Goal: Information Seeking & Learning: Learn about a topic

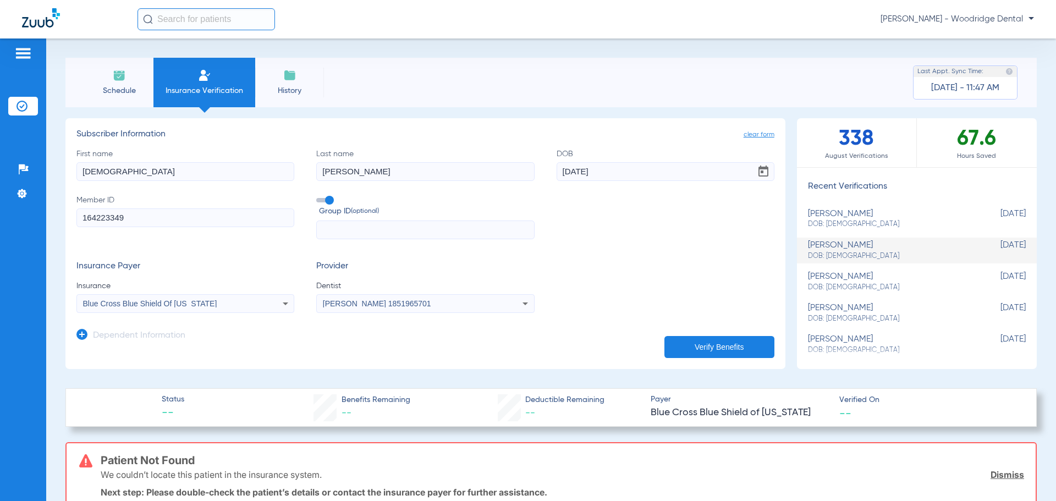
click at [26, 52] on img at bounding box center [23, 53] width 18 height 13
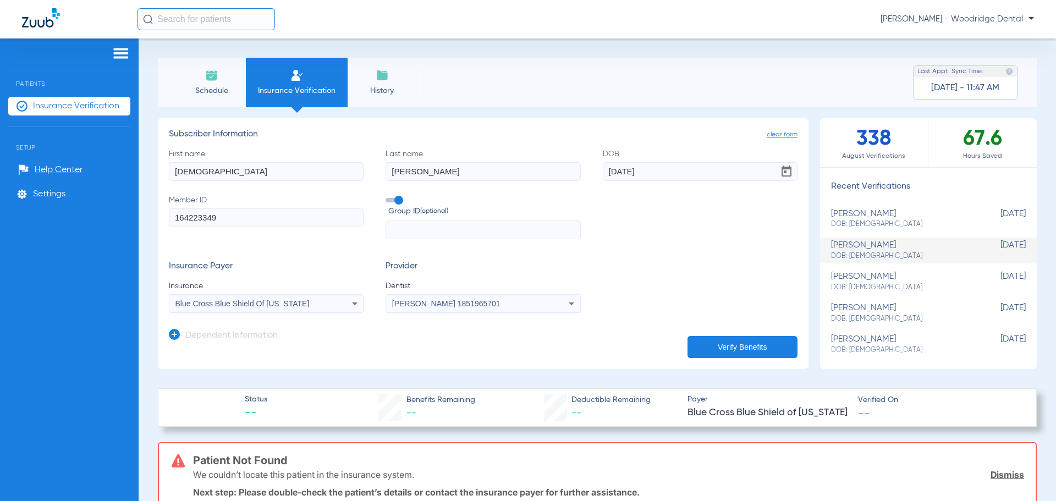
click at [190, 96] on li "Schedule" at bounding box center [211, 82] width 69 height 49
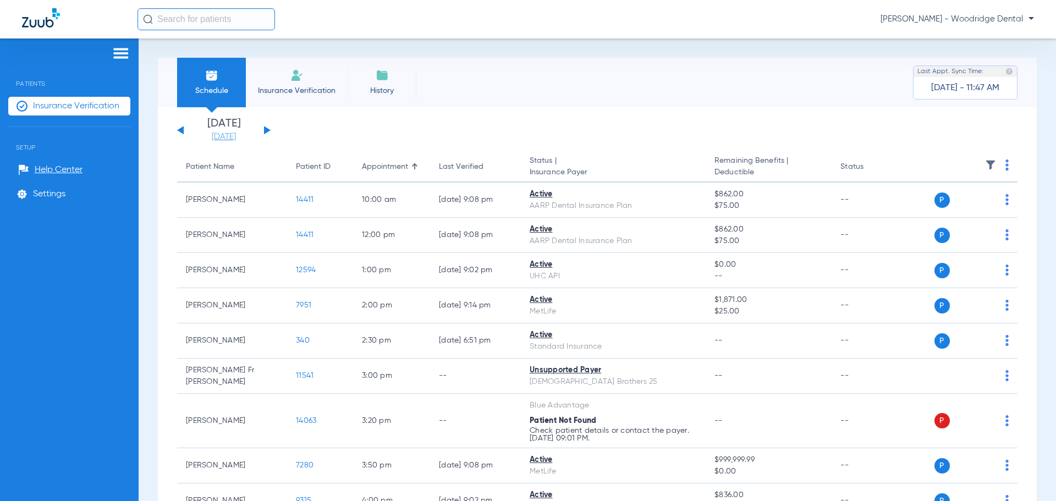
click at [224, 136] on link "[DATE]" at bounding box center [224, 136] width 66 height 11
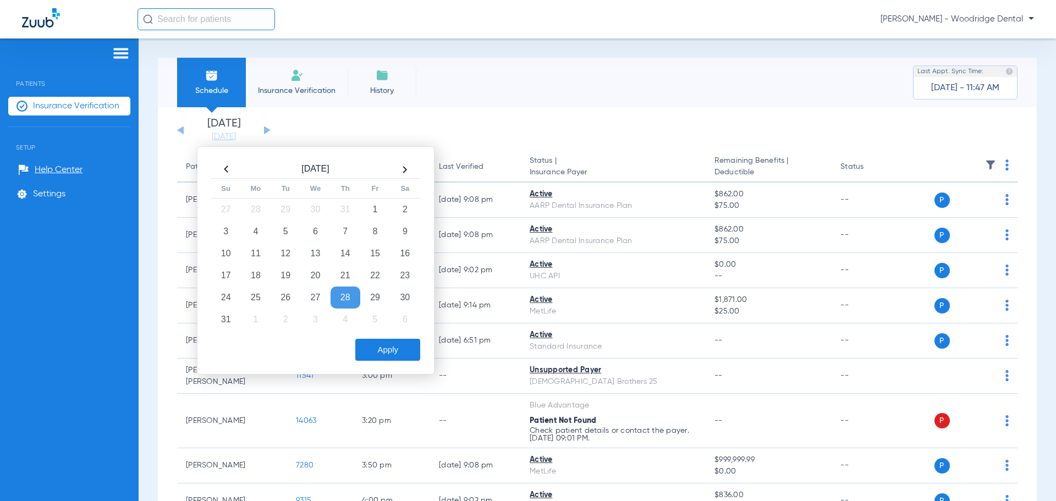
click at [405, 167] on th at bounding box center [405, 170] width 30 height 18
click at [277, 208] on td "2" at bounding box center [286, 209] width 30 height 22
click at [396, 349] on button "Apply" at bounding box center [387, 350] width 65 height 22
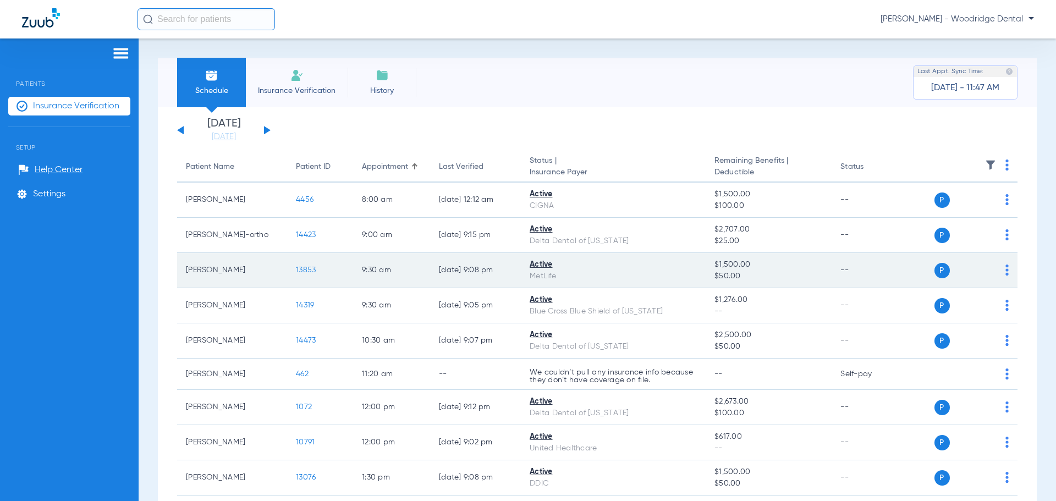
click at [304, 269] on span "13853" at bounding box center [306, 270] width 20 height 8
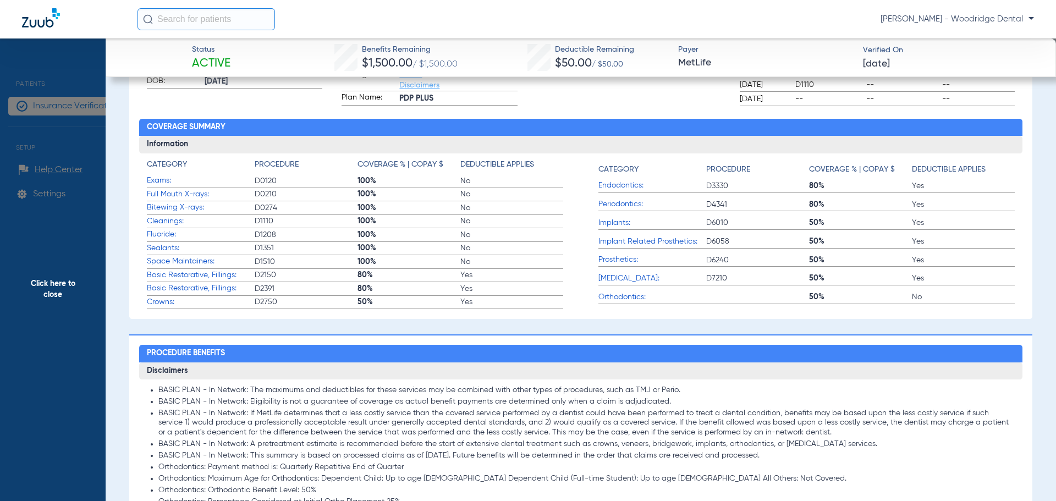
scroll to position [275, 0]
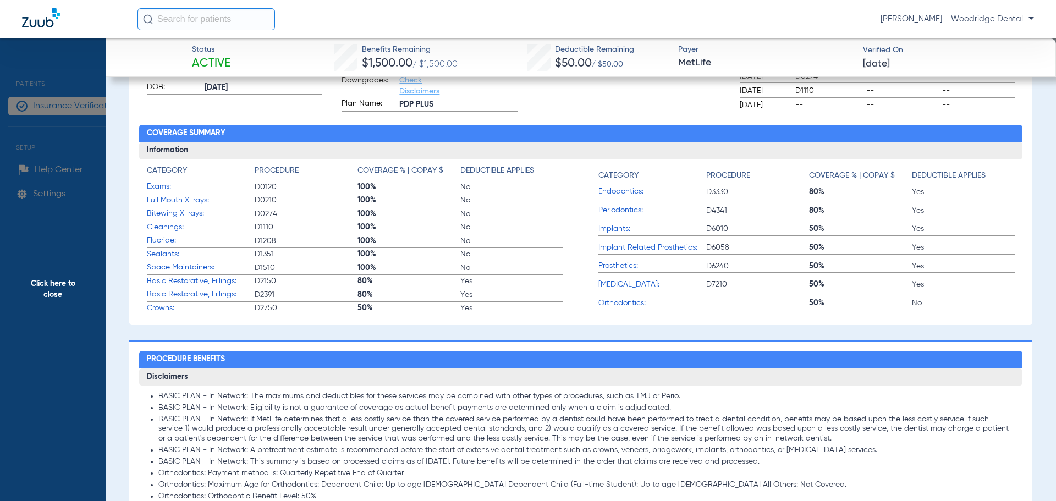
click at [156, 311] on span "Crowns:" at bounding box center [201, 308] width 108 height 12
click at [156, 309] on span "Crowns:" at bounding box center [201, 308] width 108 height 12
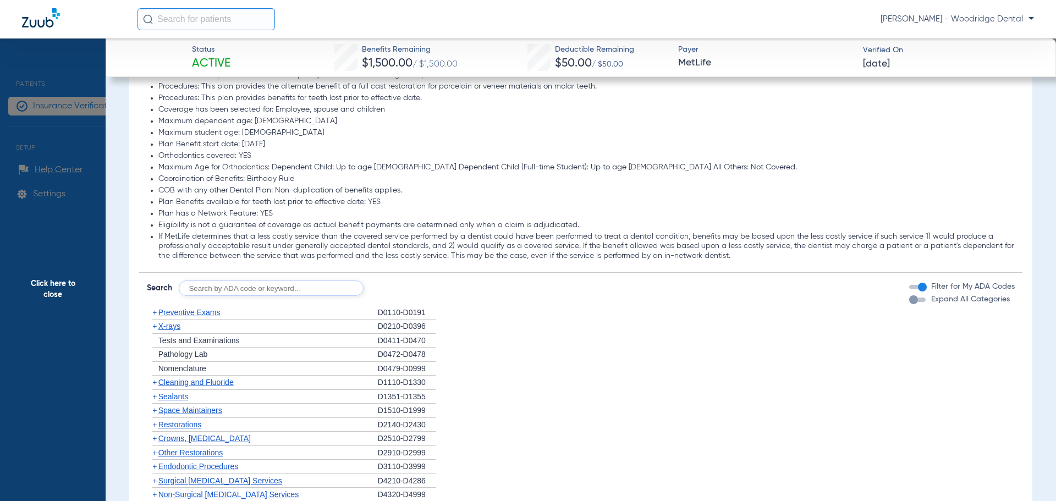
scroll to position [990, 0]
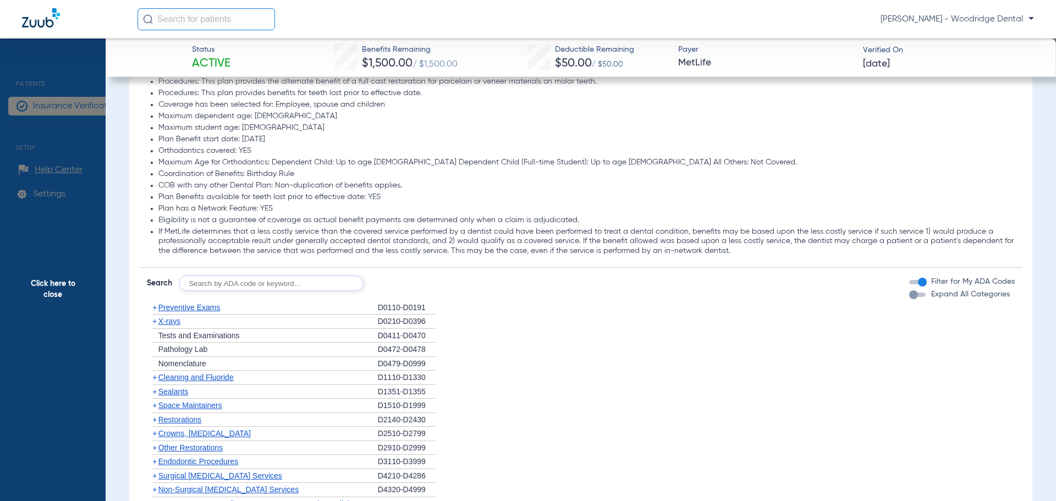
click at [263, 281] on input "text" at bounding box center [271, 282] width 185 height 15
type input "2740"
click button "Search" at bounding box center [404, 282] width 43 height 15
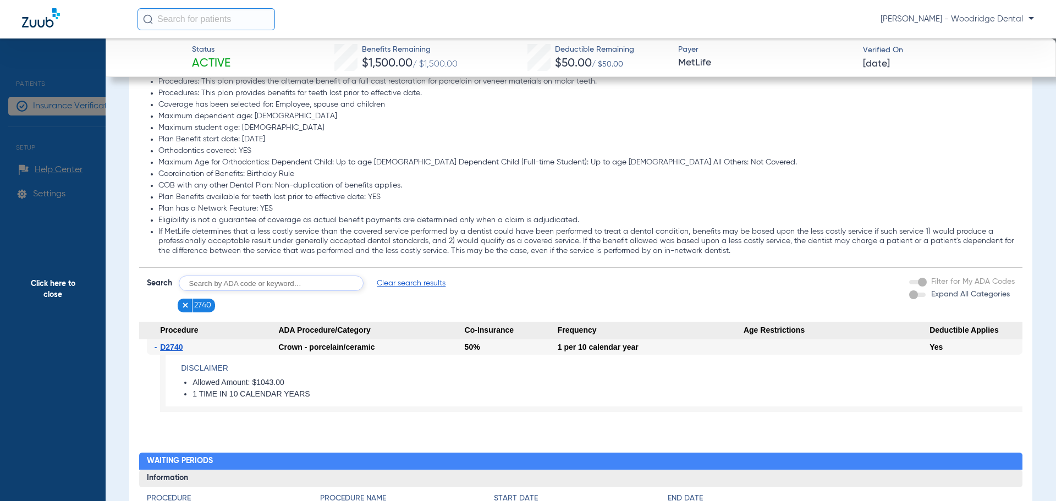
click at [185, 304] on img at bounding box center [185, 305] width 8 height 8
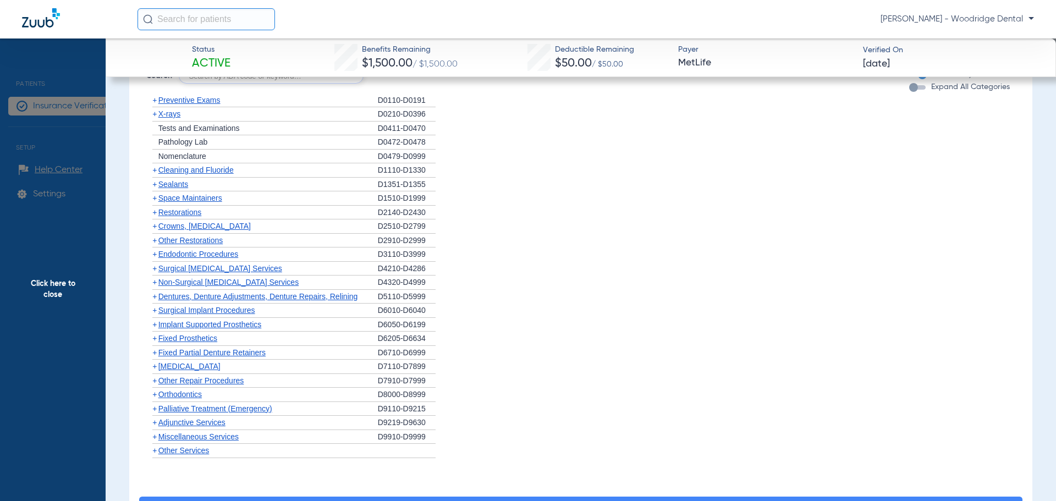
scroll to position [1210, 0]
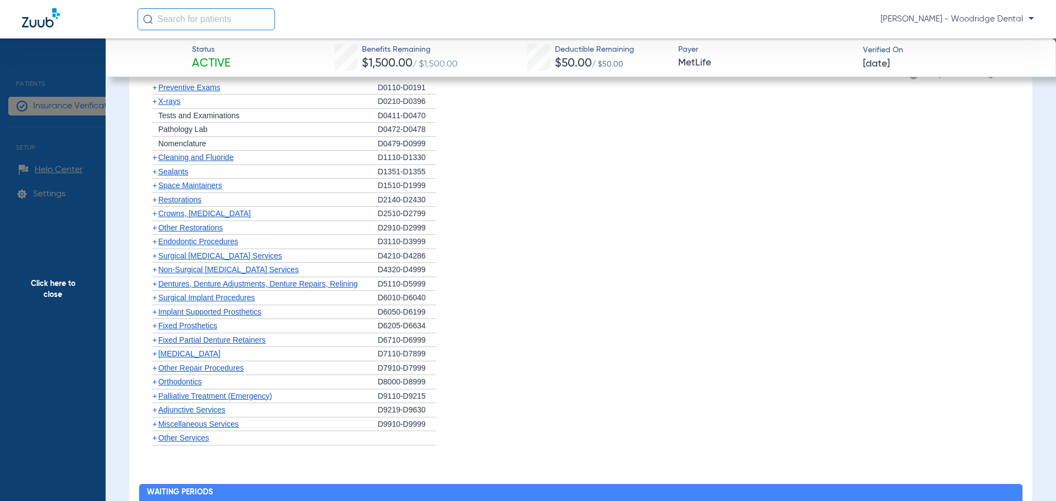
click at [153, 311] on span "+" at bounding box center [154, 311] width 4 height 9
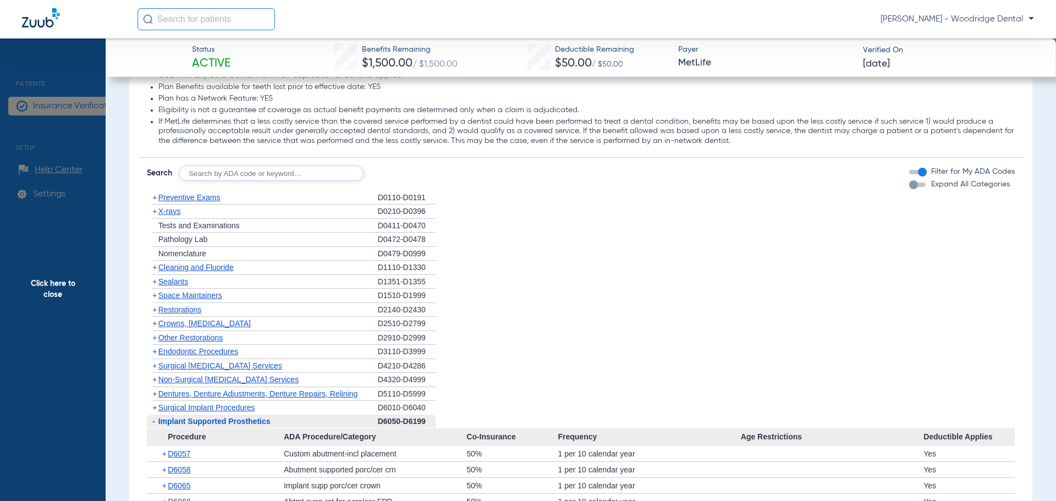
scroll to position [1045, 0]
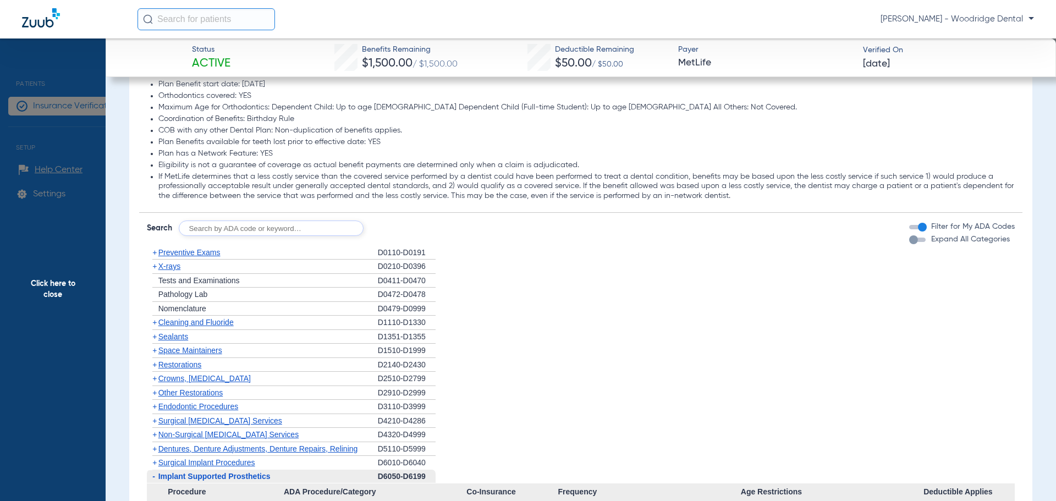
click at [261, 225] on input "text" at bounding box center [271, 227] width 185 height 15
click at [278, 228] on input "2991, 8090, 7953, 9944," at bounding box center [271, 227] width 185 height 15
click at [374, 230] on form "Search 2991, 8090, 7953, 9944, Filter for My ADA Codes Expand All Categories" at bounding box center [581, 224] width 884 height 23
click at [377, 228] on form "Search 2991, 8090, 7953, 9944, Filter for My ADA Codes Expand All Categories" at bounding box center [581, 224] width 884 height 23
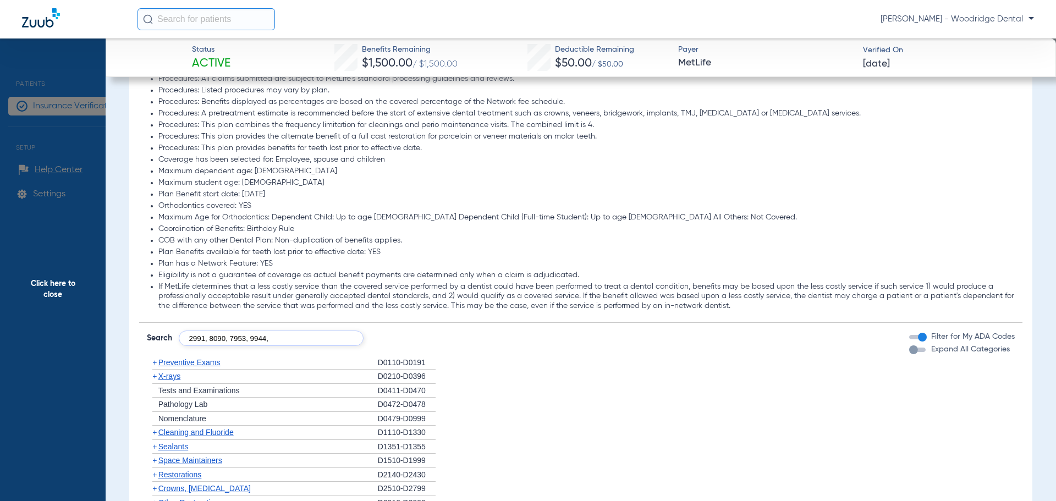
scroll to position [1210, 0]
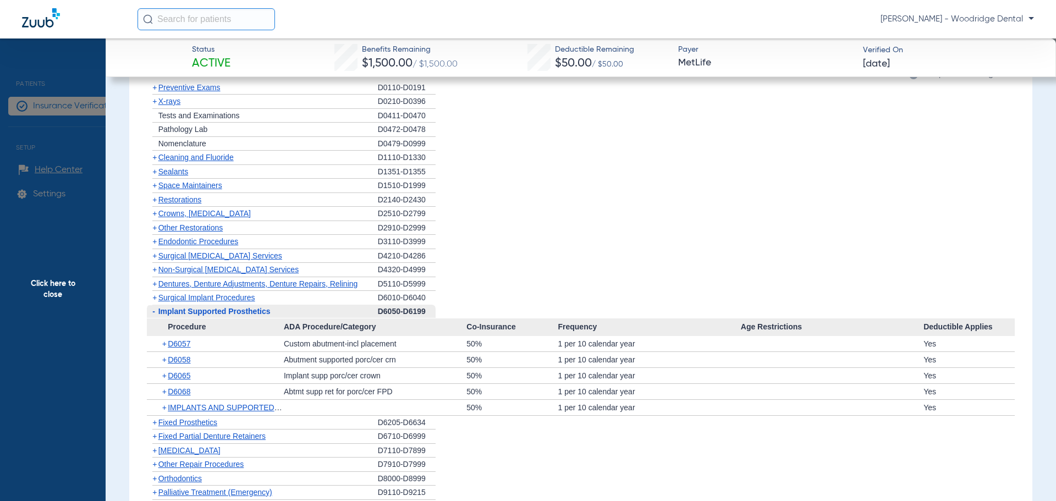
click at [153, 311] on span "-" at bounding box center [153, 311] width 3 height 9
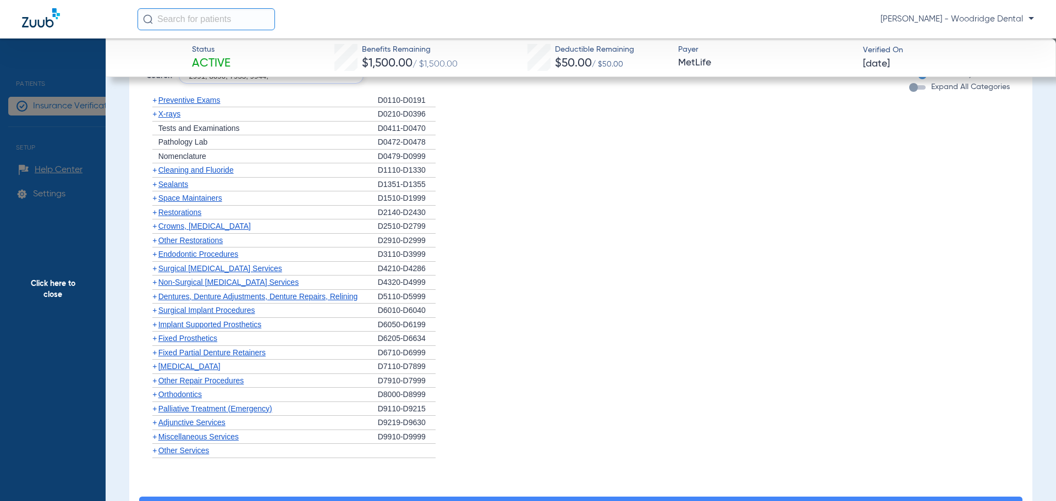
scroll to position [1045, 0]
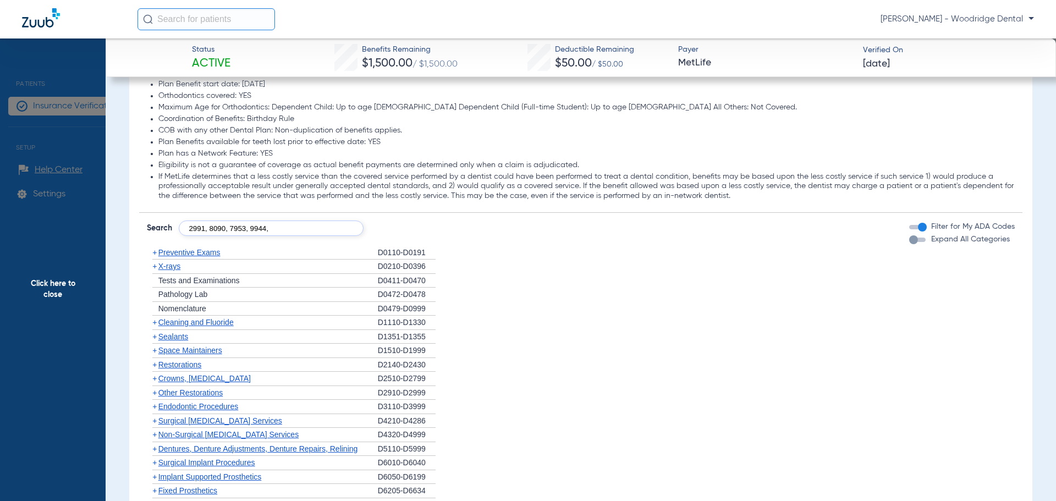
click at [325, 227] on input "2991, 8090, 7953, 9944," at bounding box center [271, 227] width 185 height 15
type input "2991, 8090, 7953, 9944"
click at [417, 223] on button "Search" at bounding box center [404, 227] width 43 height 15
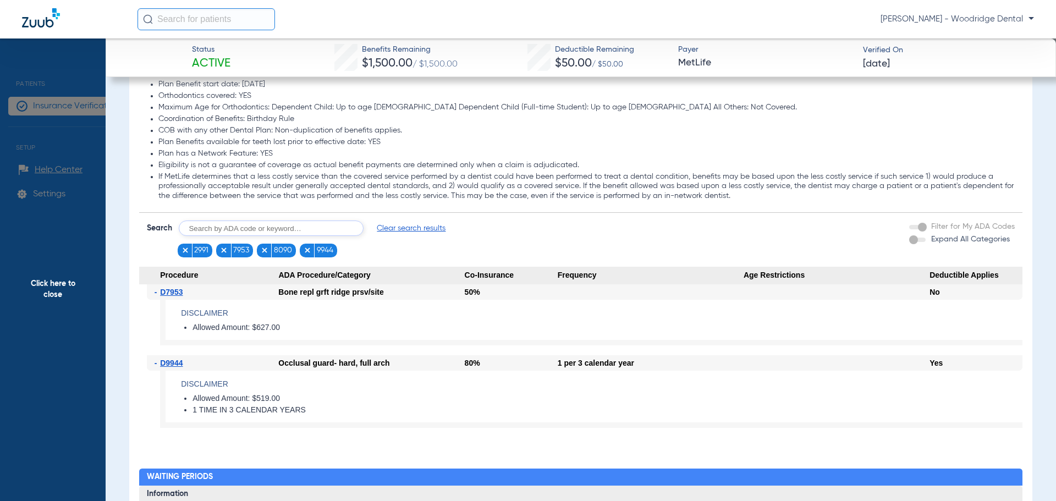
click at [56, 286] on span "Click here to close" at bounding box center [53, 288] width 106 height 501
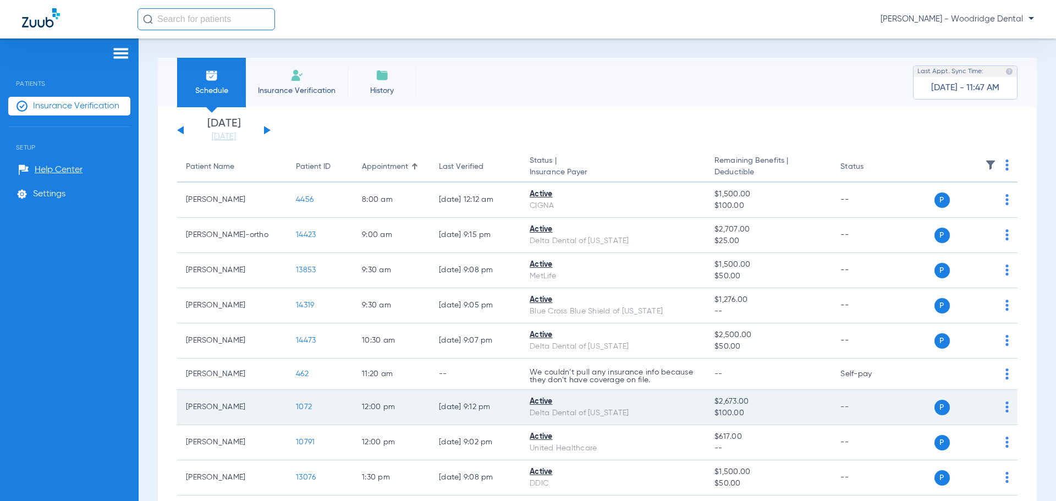
click at [304, 404] on span "1072" at bounding box center [304, 407] width 16 height 8
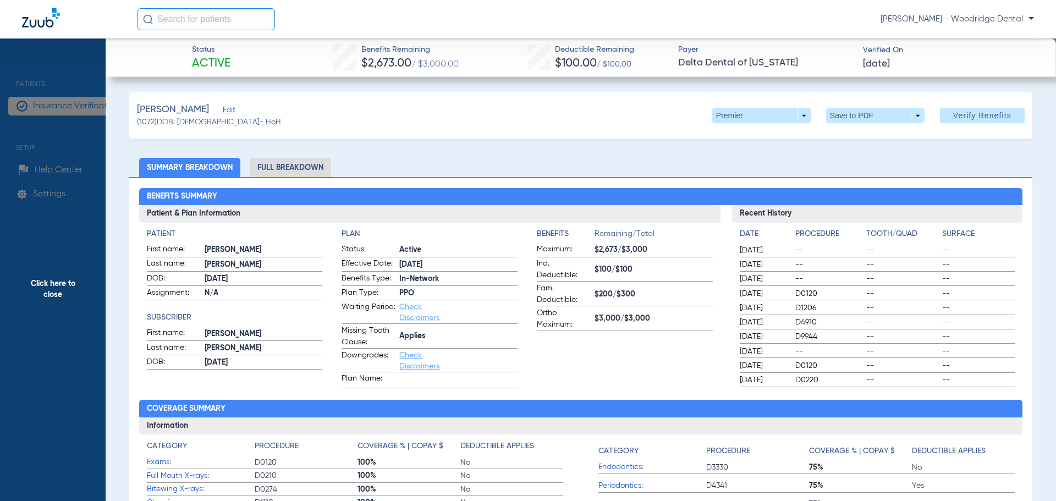
click at [290, 168] on li "Full Breakdown" at bounding box center [290, 167] width 81 height 19
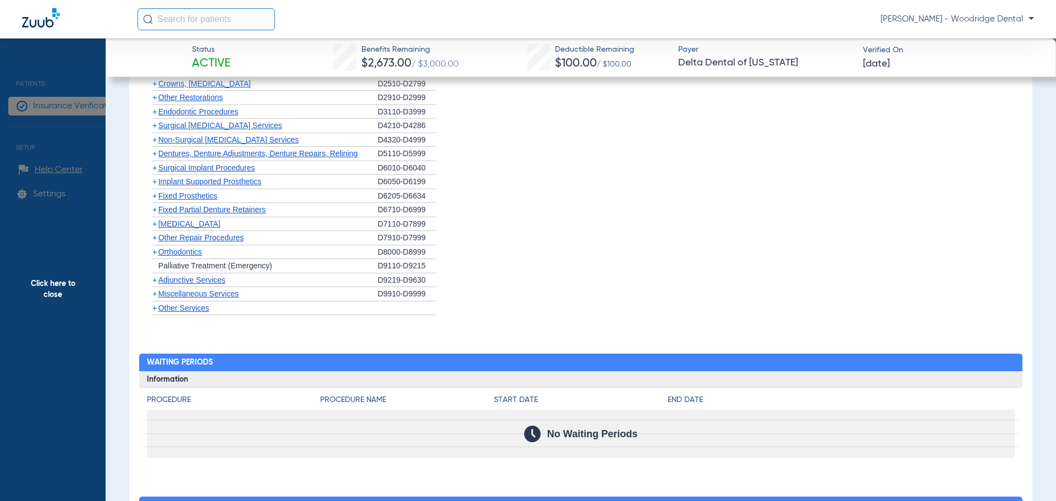
scroll to position [1155, 0]
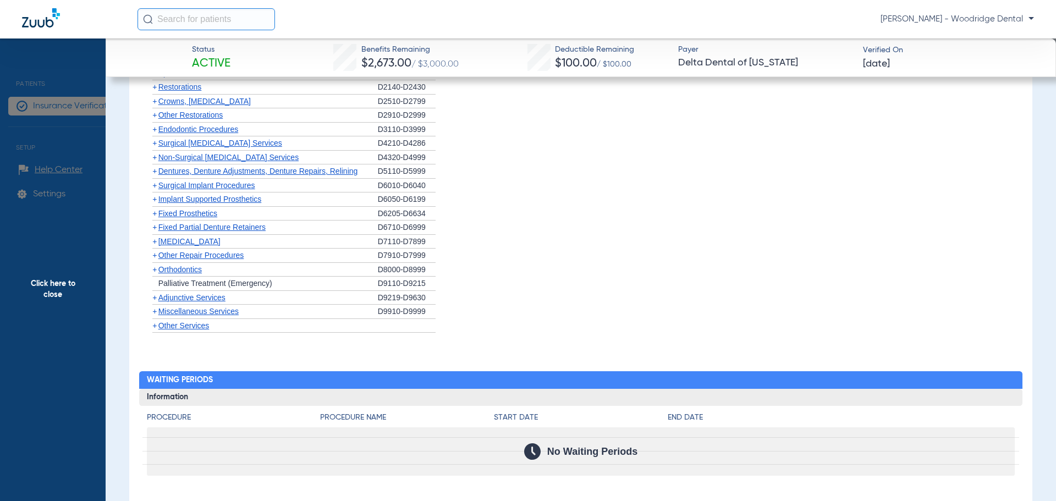
click at [170, 158] on span "Non-Surgical [MEDICAL_DATA] Services" at bounding box center [228, 157] width 140 height 9
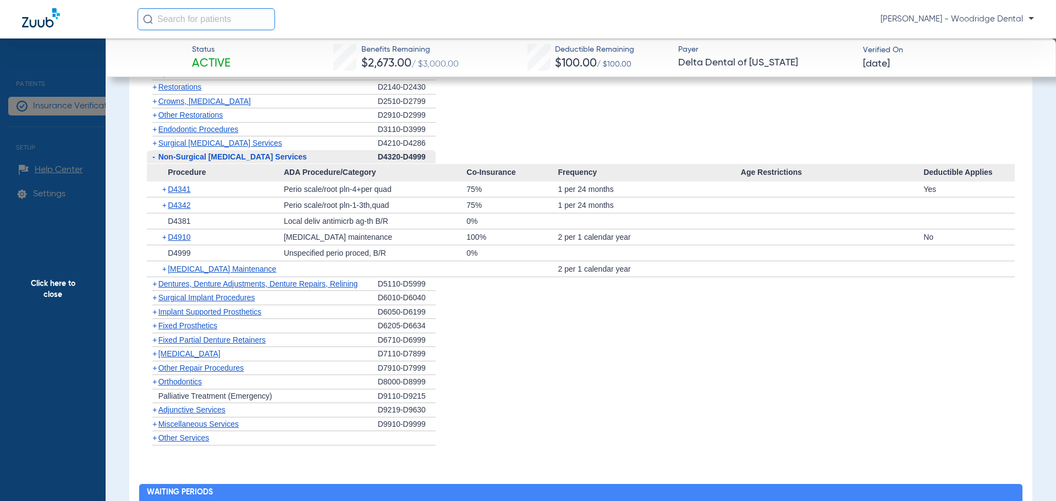
click at [152, 156] on span "-" at bounding box center [153, 156] width 3 height 9
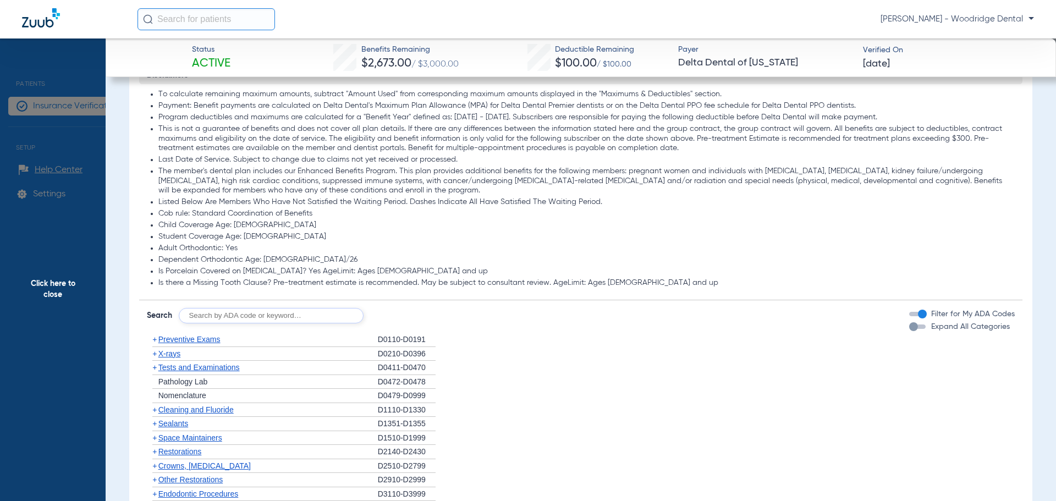
scroll to position [770, 0]
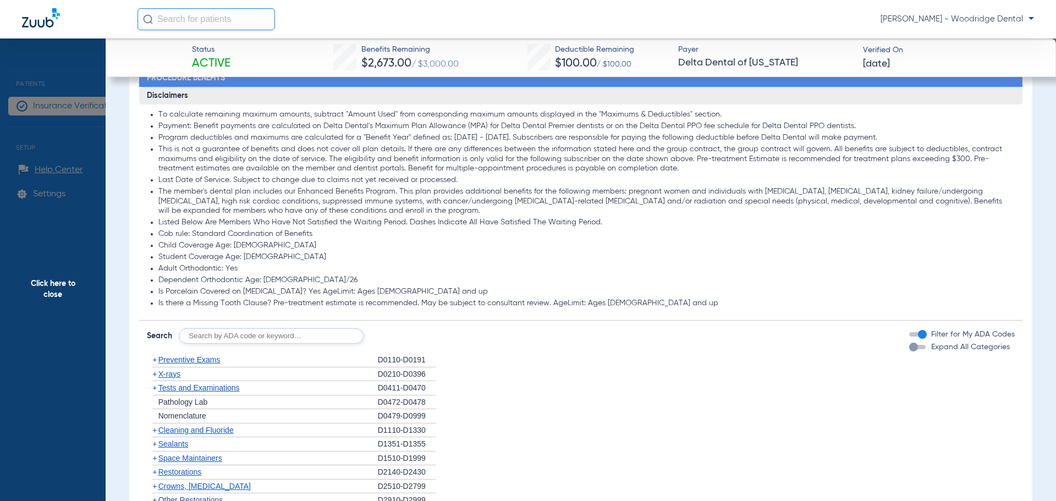
click at [278, 330] on input "text" at bounding box center [271, 335] width 185 height 15
type input "2991, 8090, 9944, 2991"
click button "Search" at bounding box center [404, 335] width 43 height 15
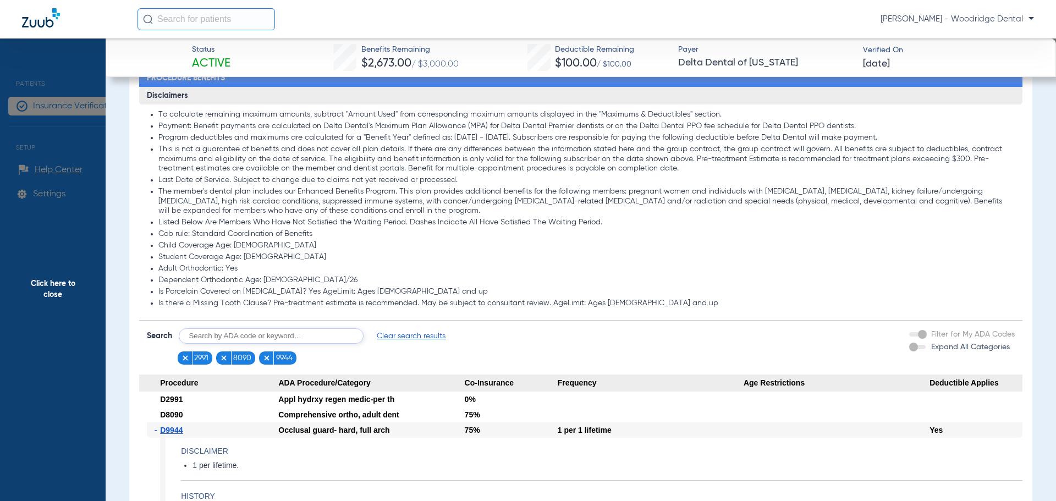
click at [329, 338] on input "text" at bounding box center [271, 335] width 185 height 15
type input "7953"
click button "Search" at bounding box center [404, 335] width 43 height 15
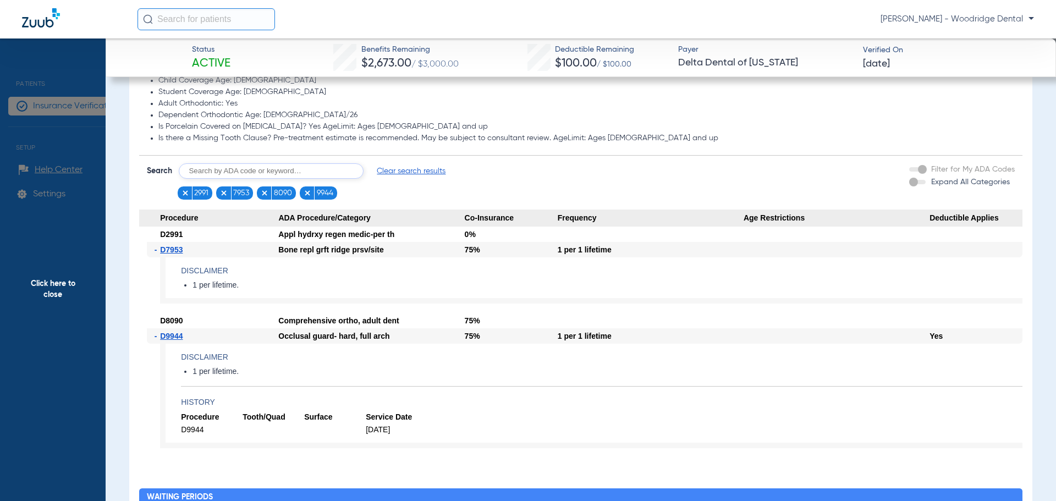
scroll to position [1045, 0]
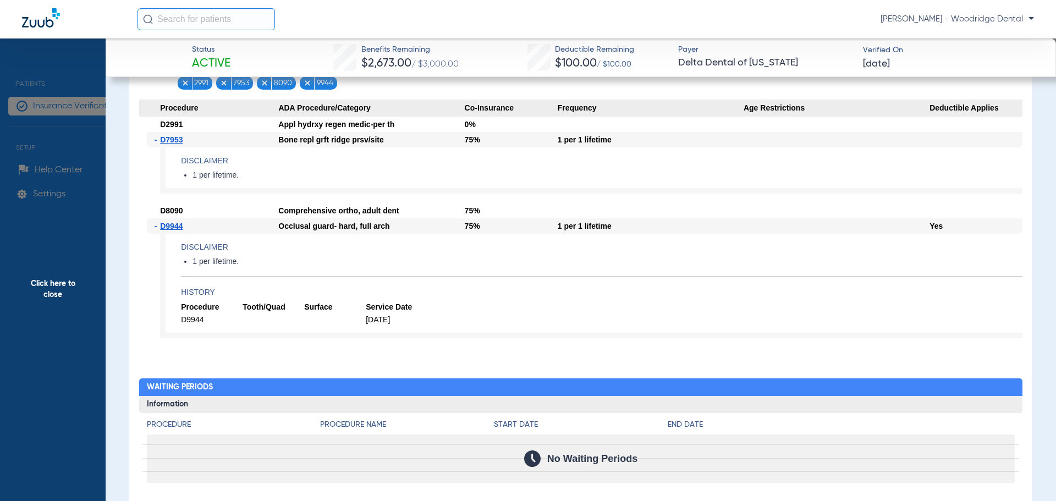
click at [52, 289] on span "Click here to close" at bounding box center [53, 288] width 106 height 501
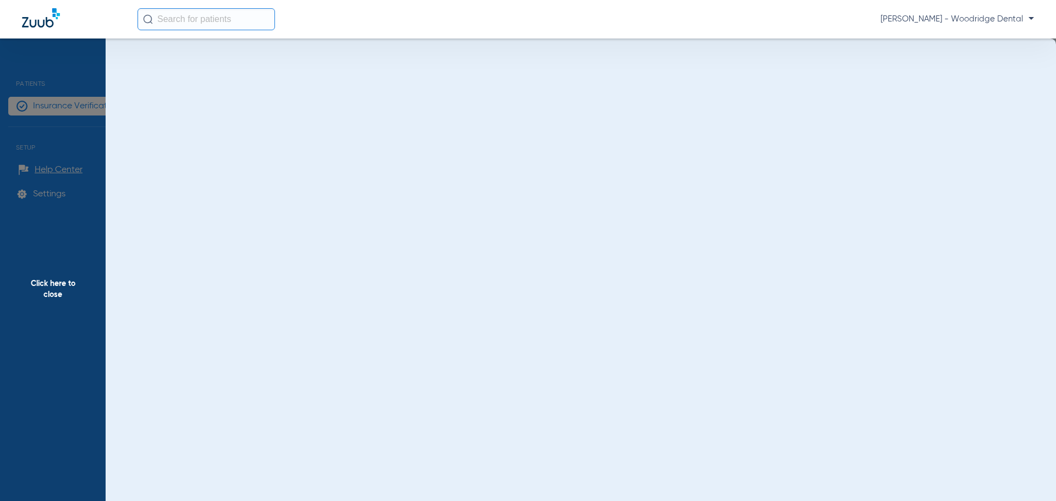
scroll to position [0, 0]
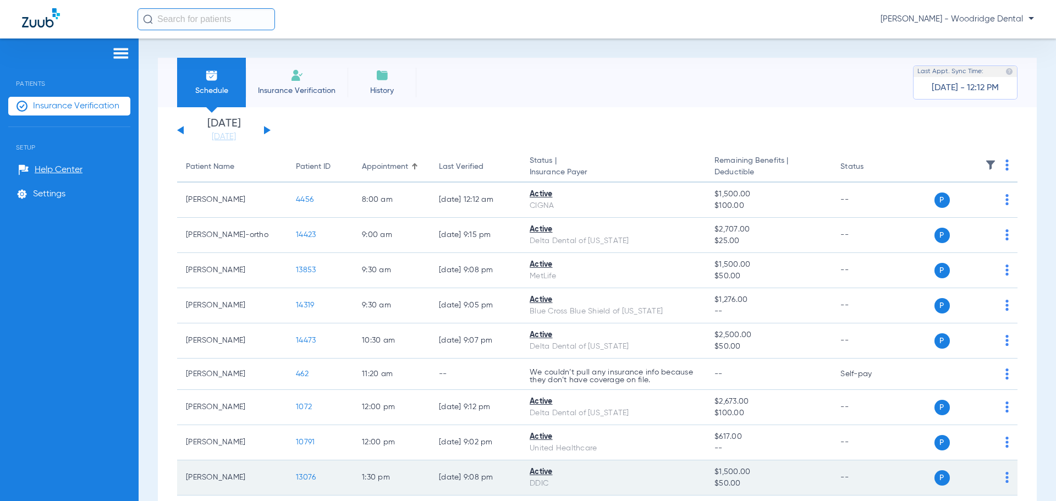
click at [298, 474] on span "13076" at bounding box center [306, 477] width 20 height 8
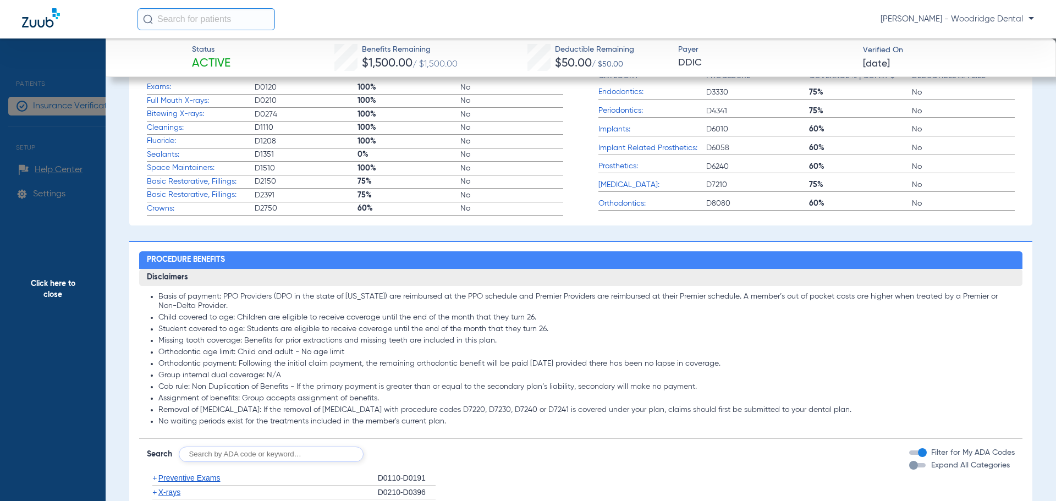
scroll to position [385, 0]
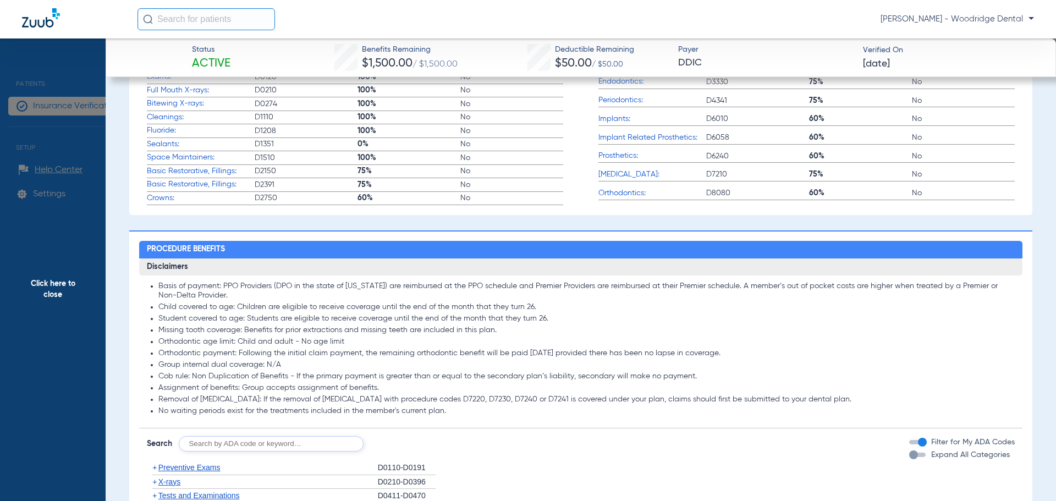
click at [287, 440] on input "text" at bounding box center [271, 443] width 185 height 15
type input "2991, 8090 ,7953, 9944"
click button "Search" at bounding box center [404, 443] width 43 height 15
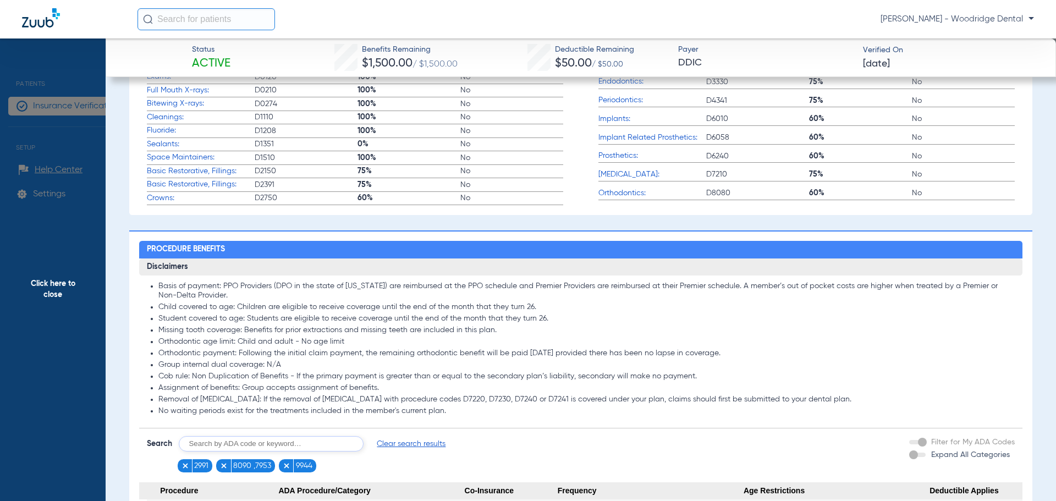
click at [259, 467] on span "8090 ,7953" at bounding box center [252, 465] width 38 height 11
click at [223, 468] on img at bounding box center [224, 466] width 8 height 8
click at [238, 445] on input "text" at bounding box center [271, 443] width 185 height 15
type input "8090, 7953"
click button "Search" at bounding box center [404, 443] width 43 height 15
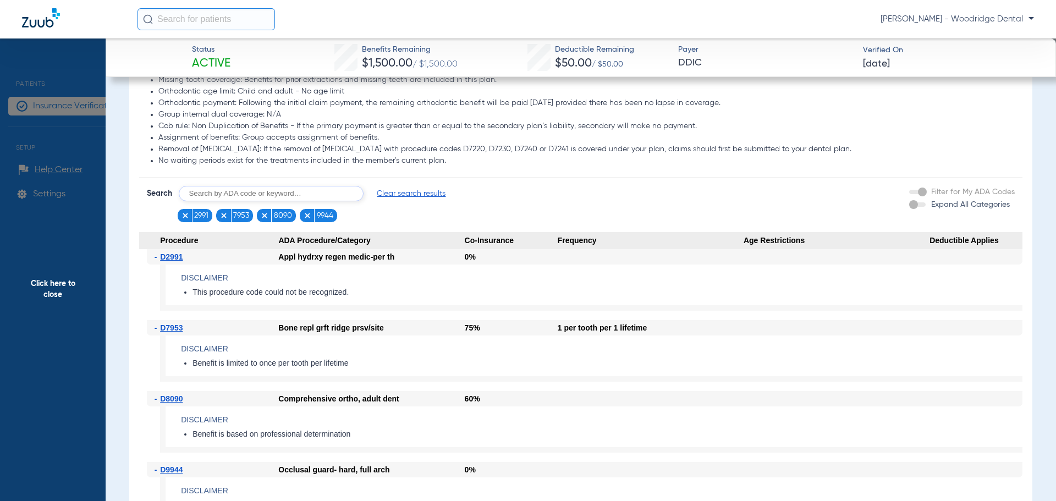
scroll to position [660, 0]
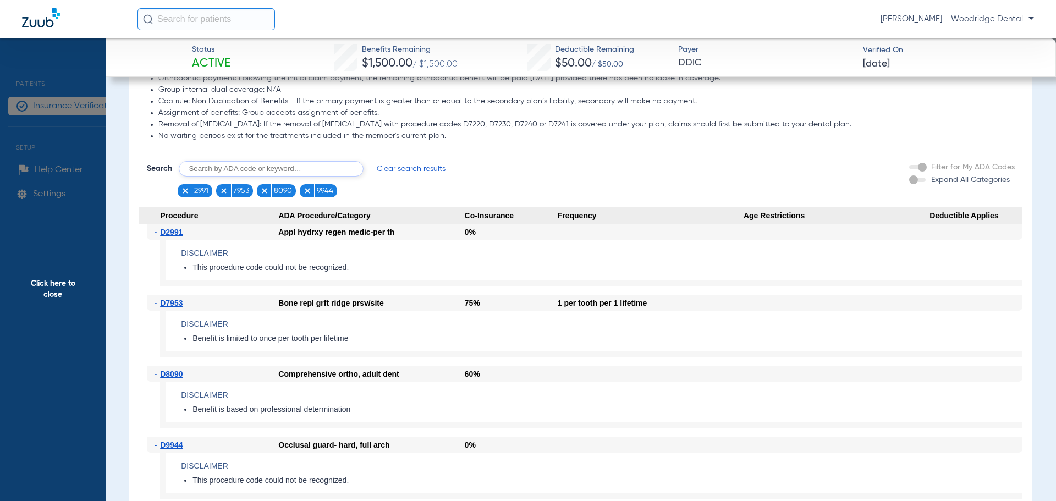
click at [271, 173] on input "text" at bounding box center [271, 168] width 185 height 15
type input "491"
click button "Search" at bounding box center [404, 168] width 43 height 15
click at [220, 167] on input "text" at bounding box center [271, 168] width 185 height 15
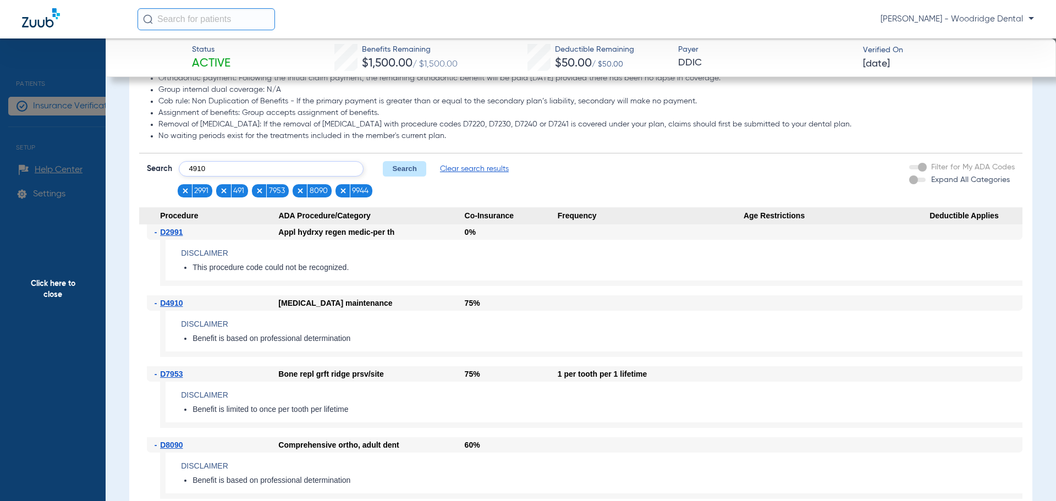
type input "4910"
click at [417, 166] on button "Search" at bounding box center [404, 168] width 43 height 15
click at [236, 169] on input "text" at bounding box center [271, 168] width 185 height 15
type input "66058, 6057"
click button "Search" at bounding box center [404, 168] width 43 height 15
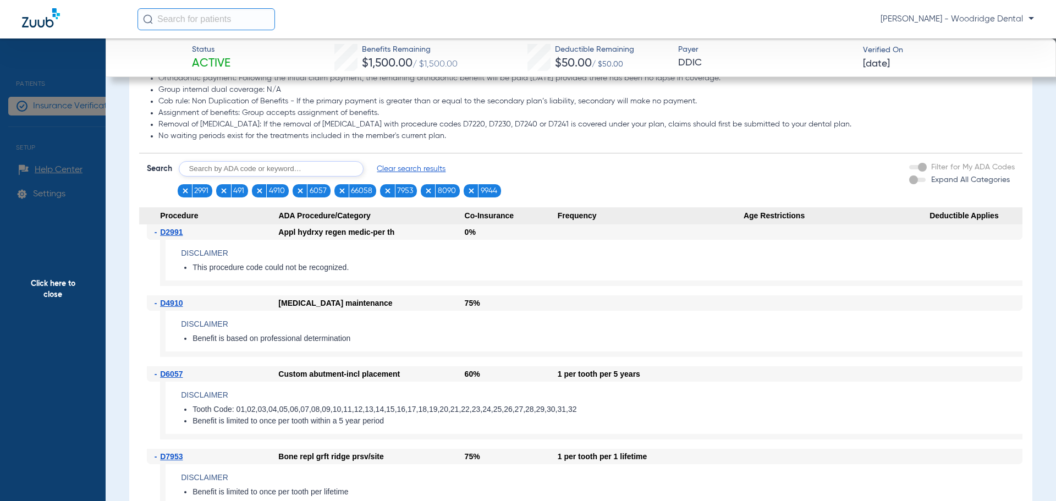
click at [341, 192] on img at bounding box center [342, 191] width 8 height 8
click at [309, 168] on input "text" at bounding box center [271, 168] width 185 height 15
type input "6058"
click button "Search" at bounding box center [404, 168] width 43 height 15
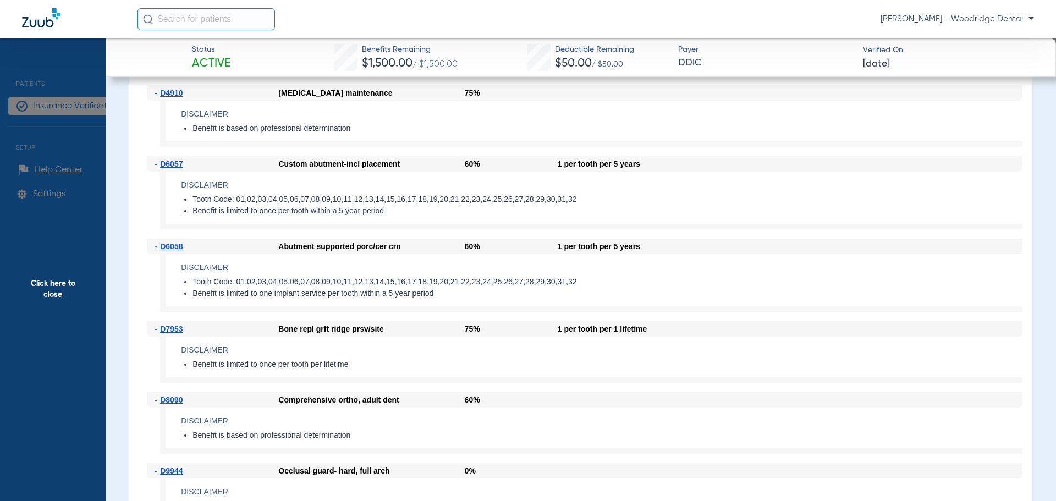
scroll to position [880, 0]
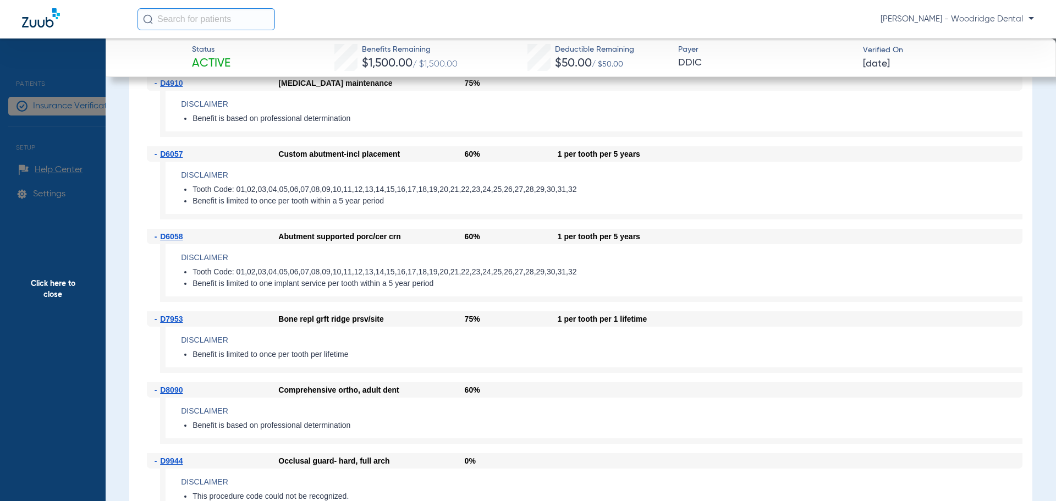
click at [62, 289] on span "Click here to close" at bounding box center [53, 288] width 106 height 501
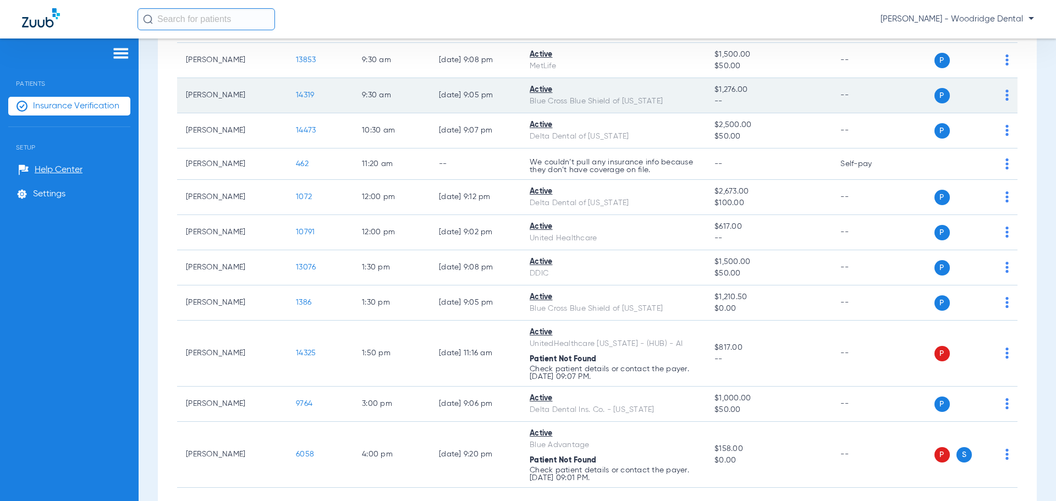
scroll to position [220, 0]
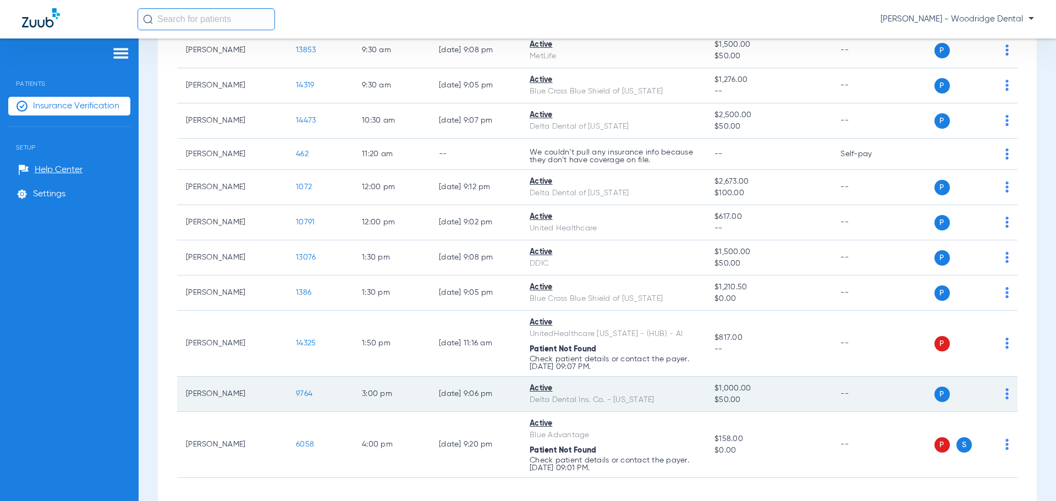
click at [303, 391] on span "9764" at bounding box center [304, 394] width 16 height 8
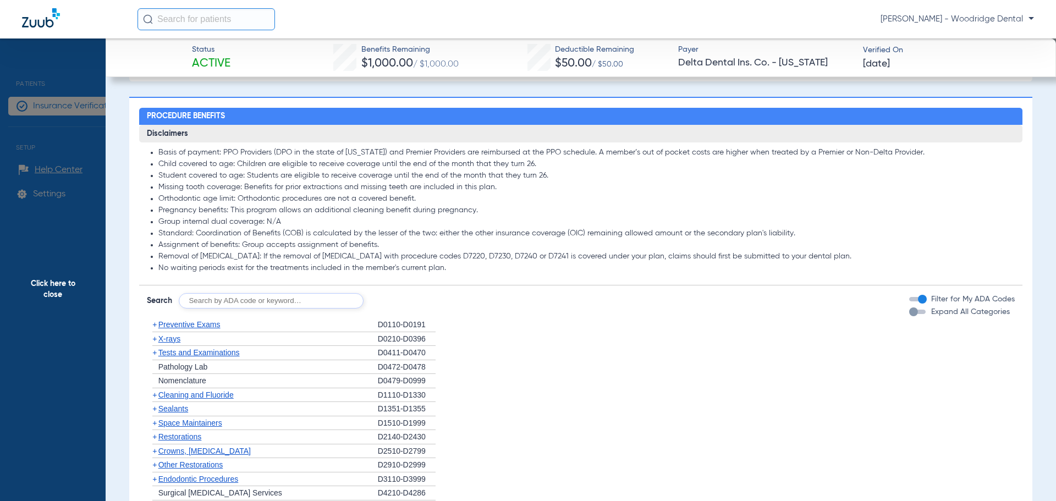
scroll to position [605, 0]
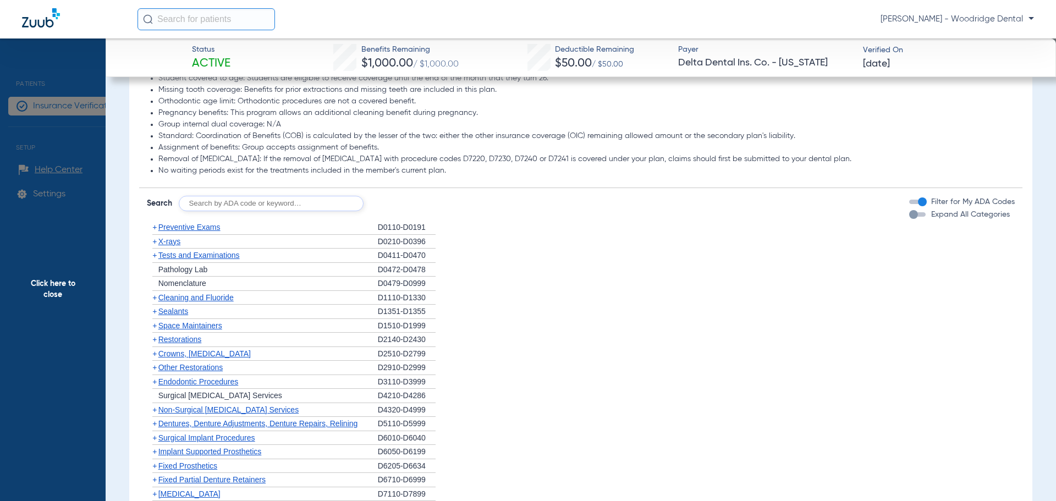
click at [294, 211] on input "text" at bounding box center [271, 203] width 185 height 15
click at [52, 293] on span "Click here to close" at bounding box center [53, 288] width 106 height 501
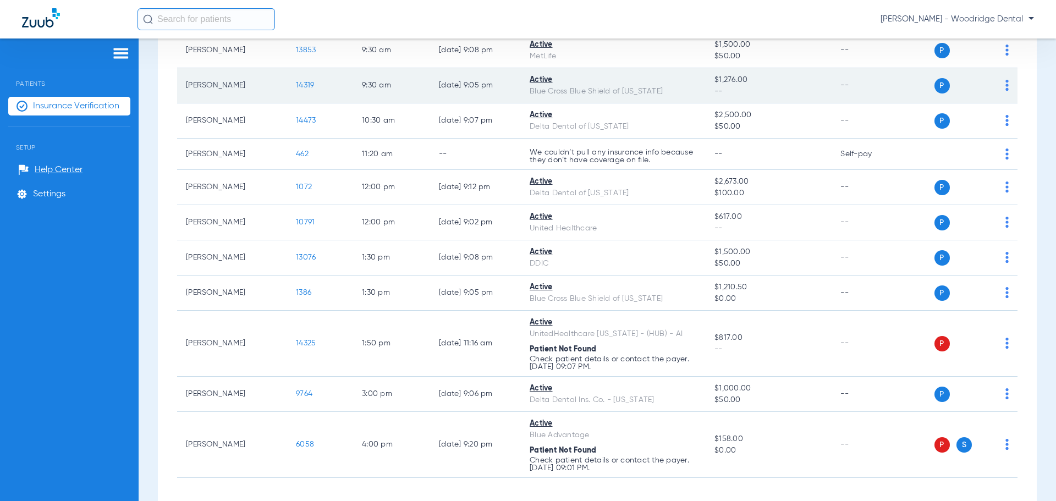
scroll to position [0, 0]
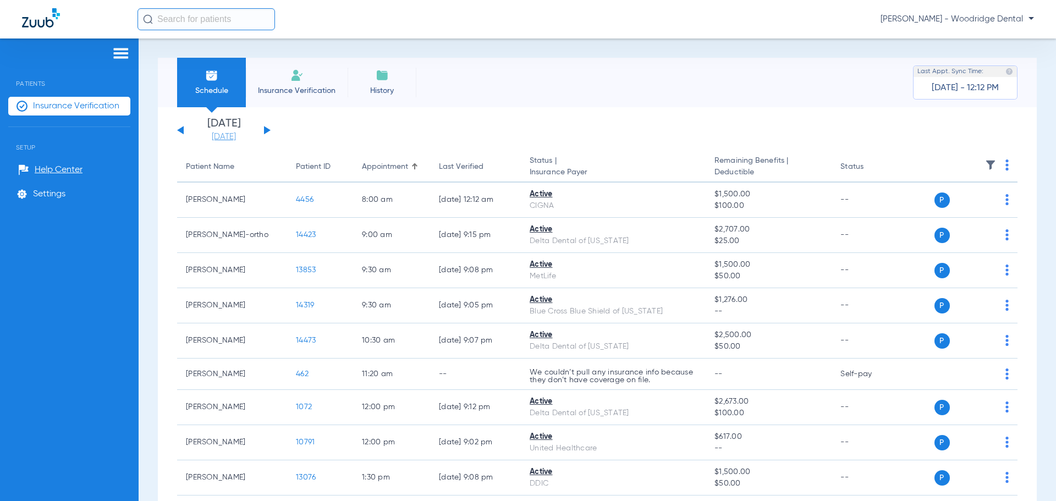
click at [232, 136] on link "[DATE]" at bounding box center [224, 136] width 66 height 11
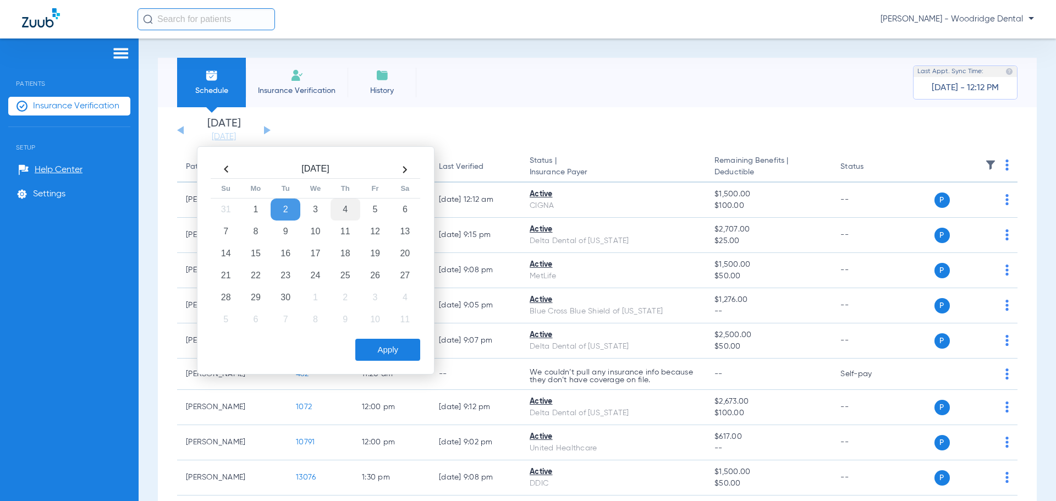
click at [339, 207] on td "4" at bounding box center [345, 209] width 30 height 22
click at [347, 235] on td "11" at bounding box center [345, 231] width 30 height 22
click at [386, 355] on button "Apply" at bounding box center [387, 350] width 65 height 22
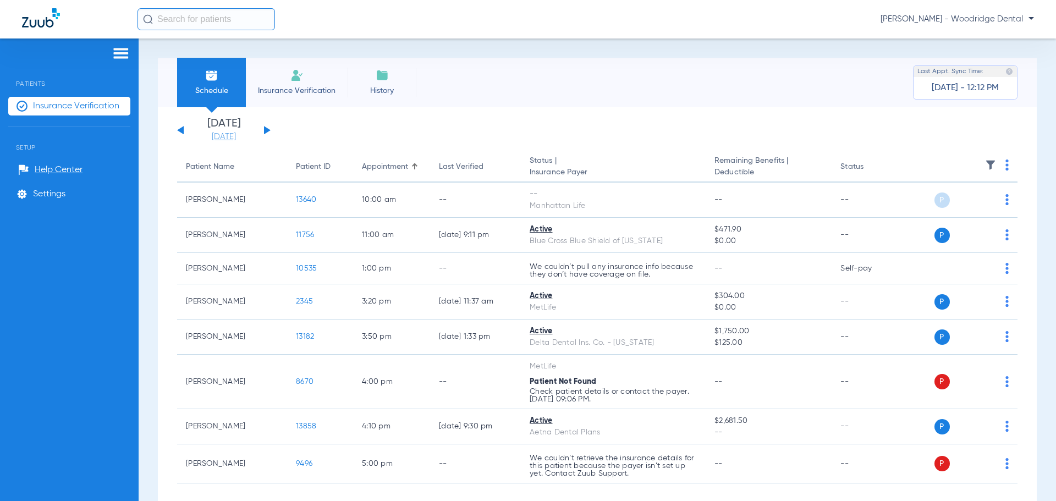
click at [213, 134] on link "[DATE]" at bounding box center [224, 136] width 66 height 11
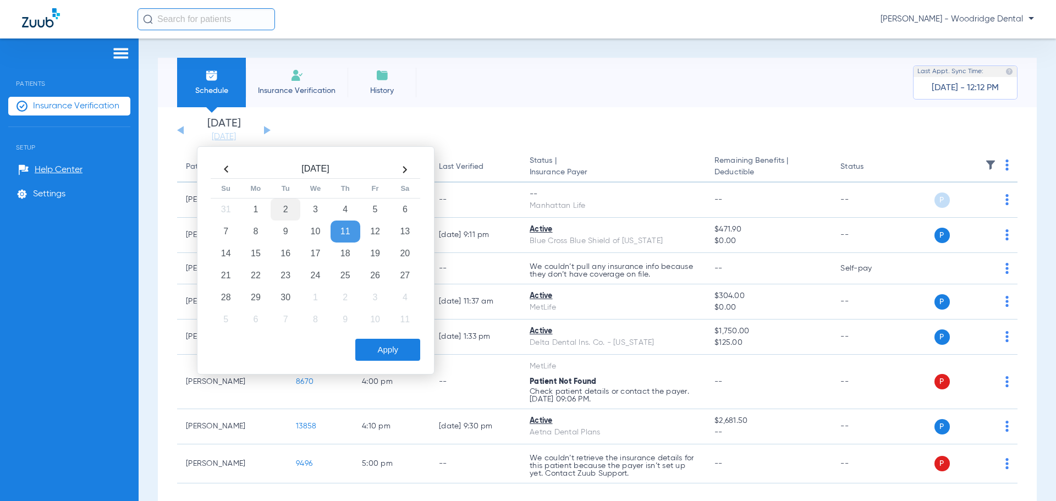
click at [280, 215] on td "2" at bounding box center [286, 209] width 30 height 22
click at [395, 354] on button "Apply" at bounding box center [387, 350] width 65 height 22
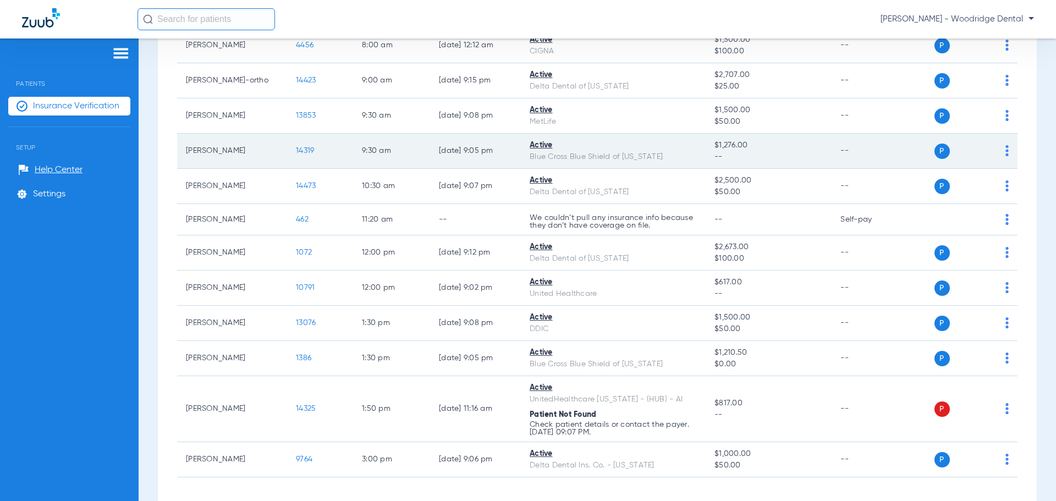
scroll to position [165, 0]
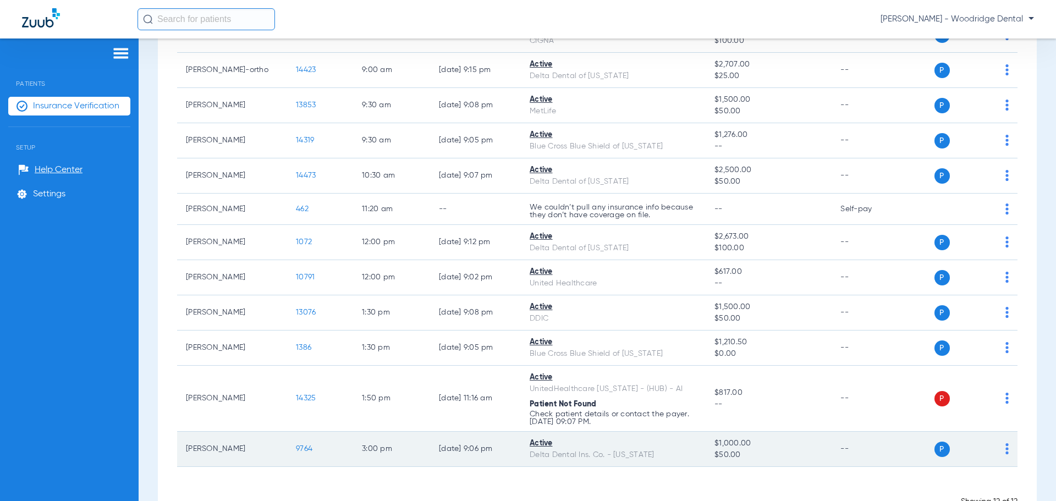
click at [308, 450] on span "9764" at bounding box center [304, 449] width 16 height 8
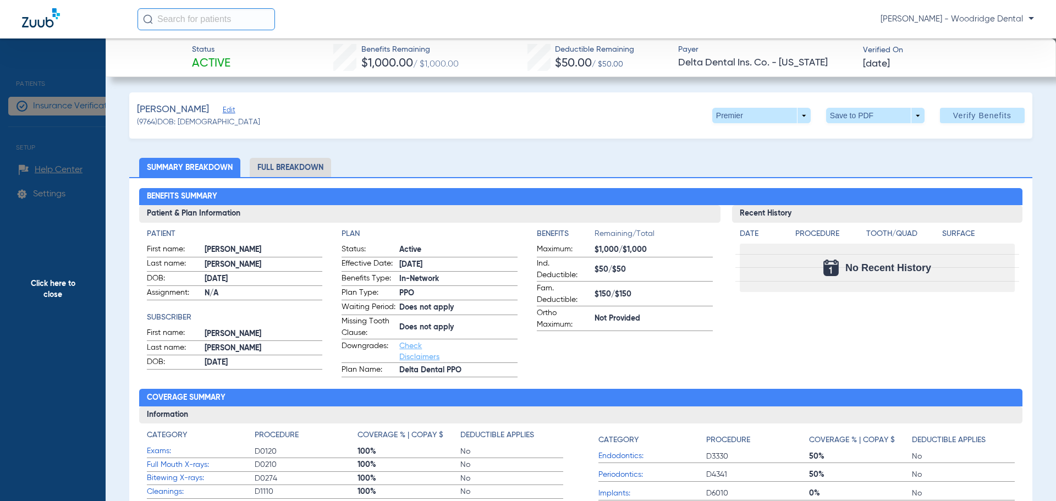
click at [304, 168] on li "Full Breakdown" at bounding box center [290, 167] width 81 height 19
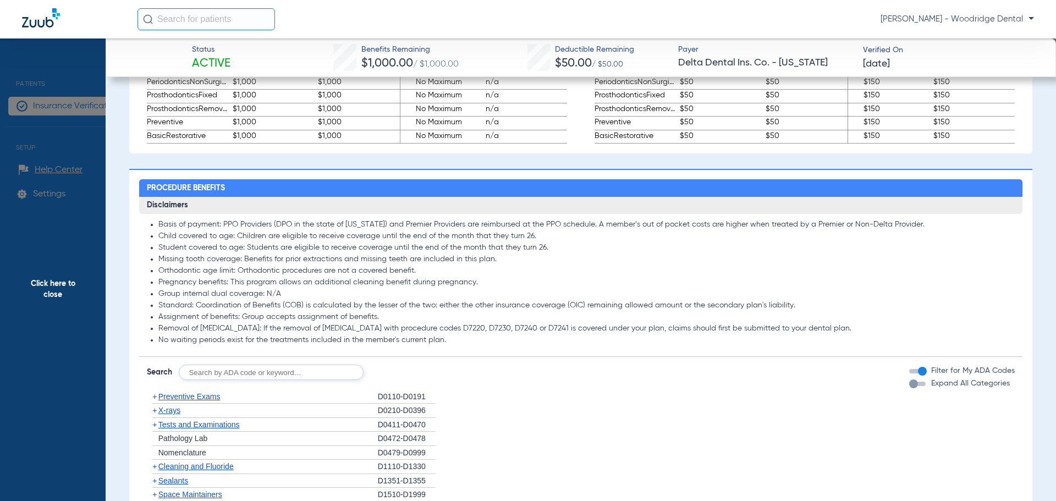
scroll to position [770, 0]
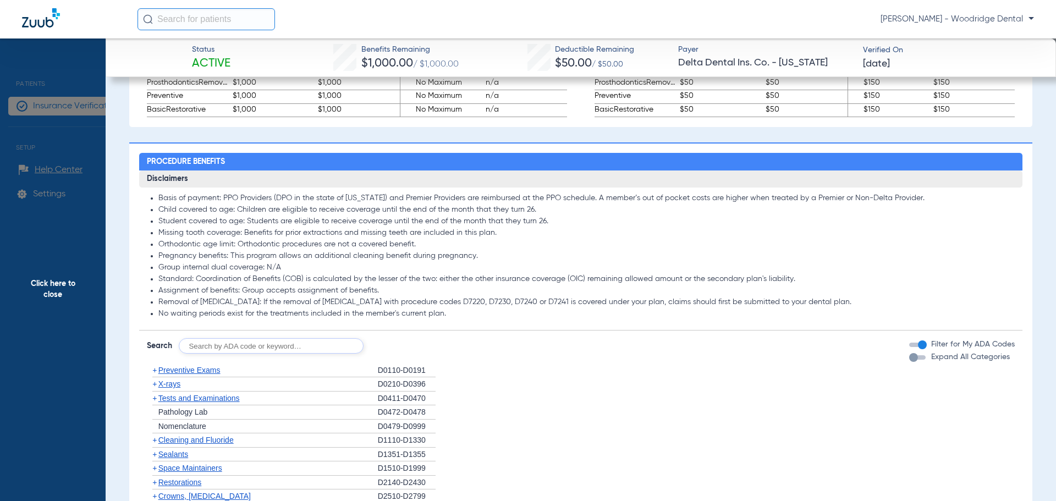
click at [321, 354] on input "text" at bounding box center [271, 345] width 185 height 15
type input "2991, 8090, 9944, 7953,6058, 6057, 5810"
click button "Search" at bounding box center [404, 345] width 43 height 15
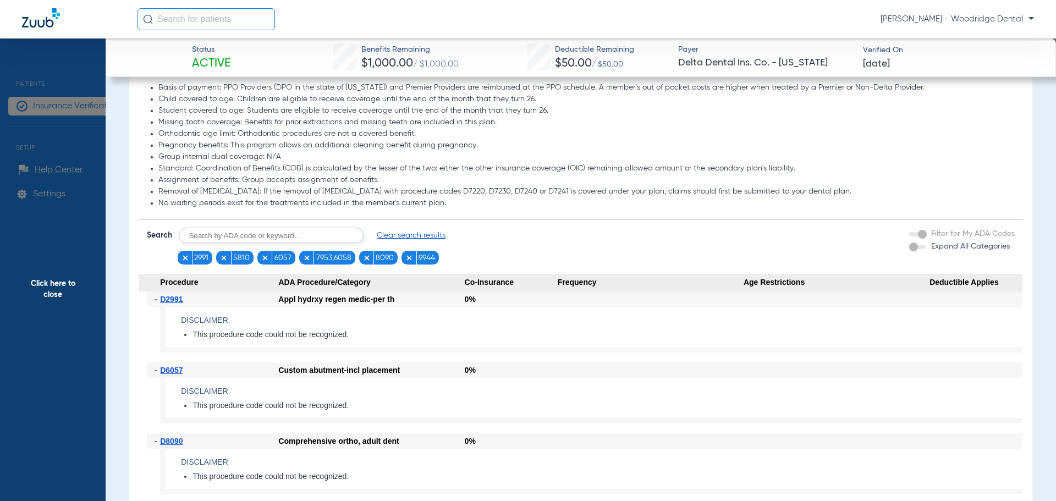
scroll to position [880, 0]
click at [305, 262] on img at bounding box center [307, 259] width 8 height 8
click at [302, 244] on input "text" at bounding box center [271, 235] width 185 height 15
type input "7953, 6058"
click button "Search" at bounding box center [404, 235] width 43 height 15
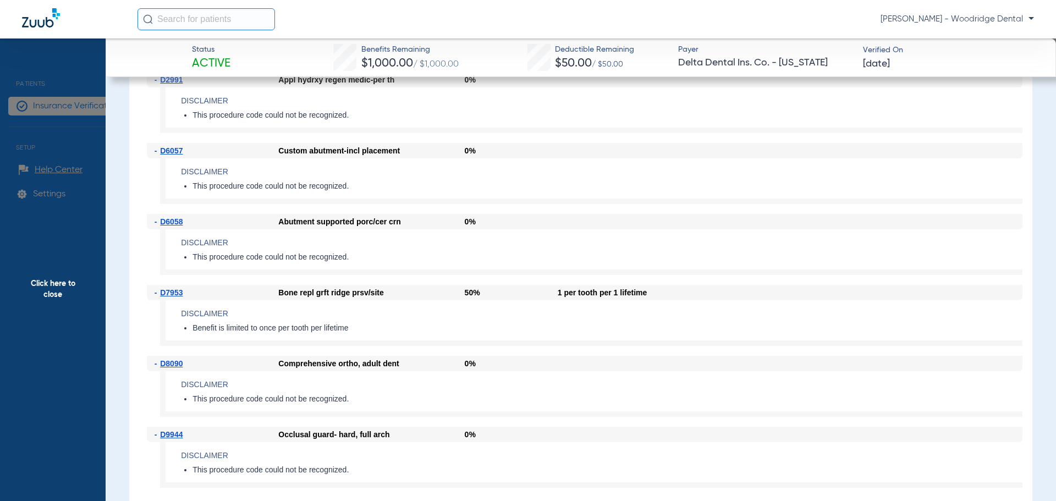
scroll to position [1155, 0]
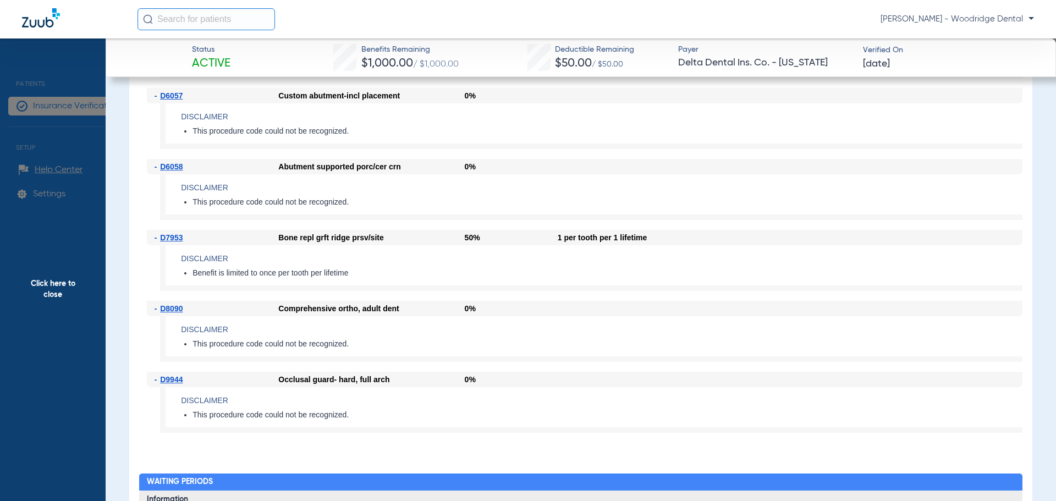
click at [44, 285] on span "Click here to close" at bounding box center [53, 288] width 106 height 501
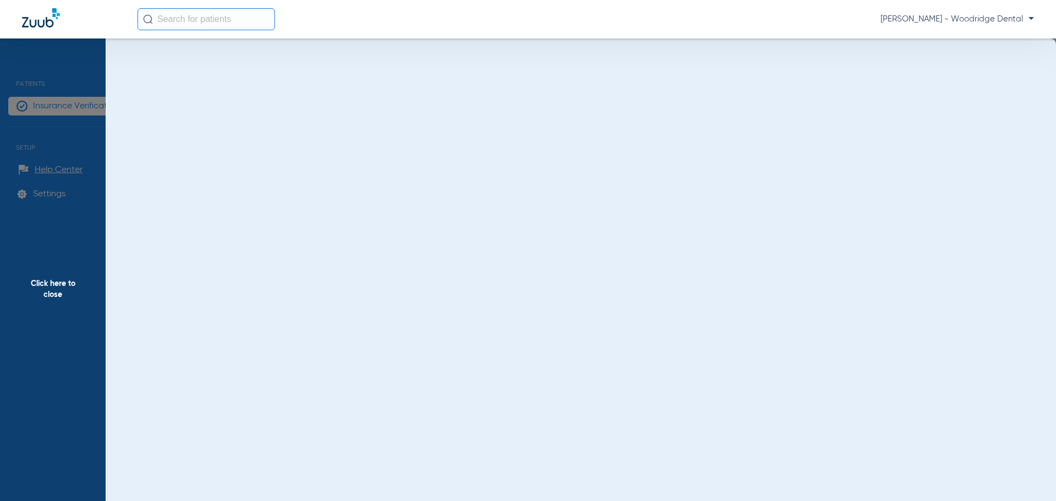
scroll to position [0, 0]
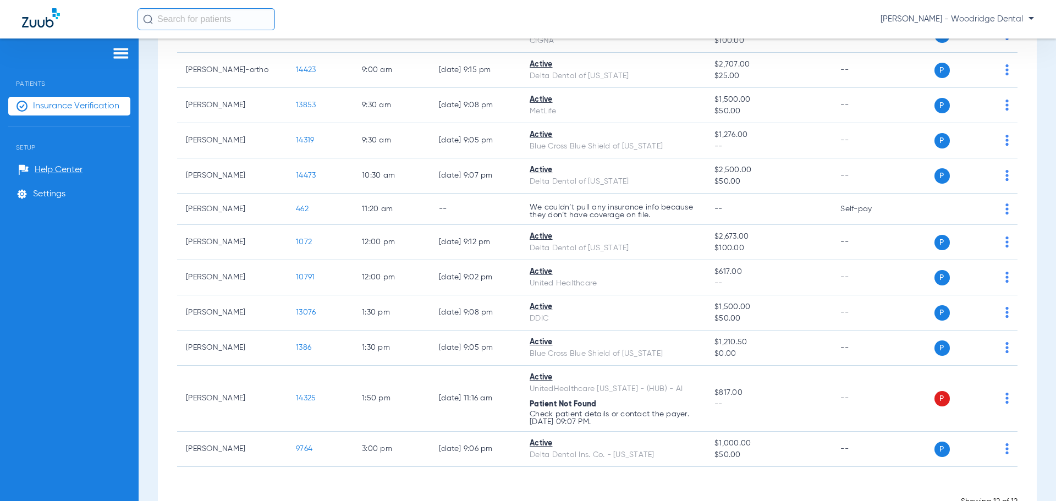
click at [183, 23] on input "text" at bounding box center [205, 19] width 137 height 22
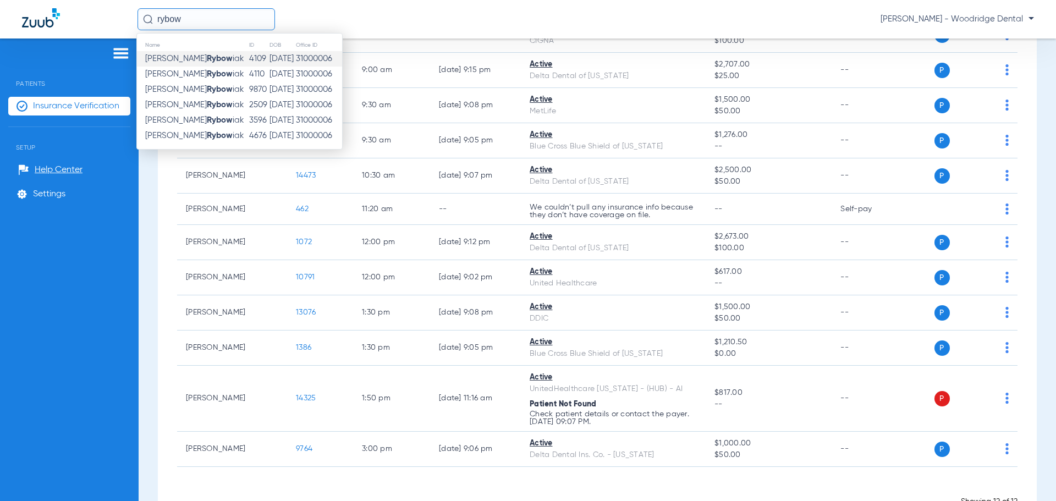
type input "rybow"
click at [207, 59] on strong "Rybow" at bounding box center [220, 58] width 26 height 8
